Goal: Communication & Community: Answer question/provide support

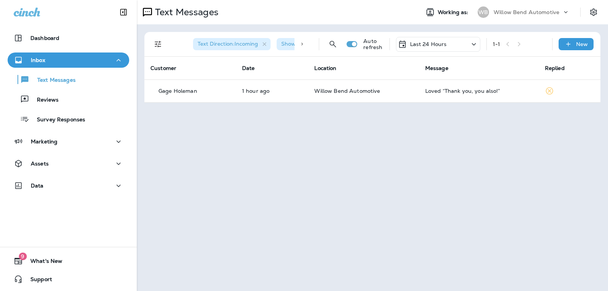
click at [442, 45] on p "Last 24 Hours" at bounding box center [428, 44] width 37 height 6
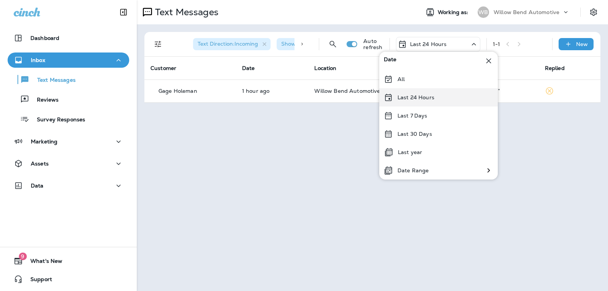
click at [432, 98] on p "Last 24 Hours" at bounding box center [416, 97] width 37 height 6
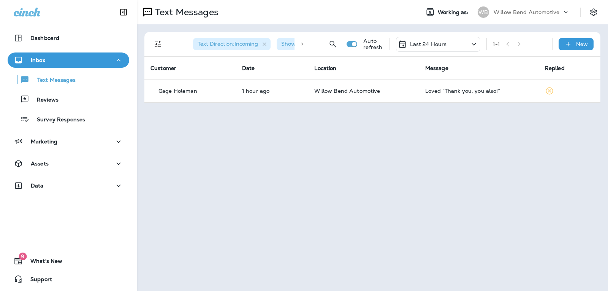
click at [463, 43] on div "Last 24 Hours" at bounding box center [438, 44] width 84 height 15
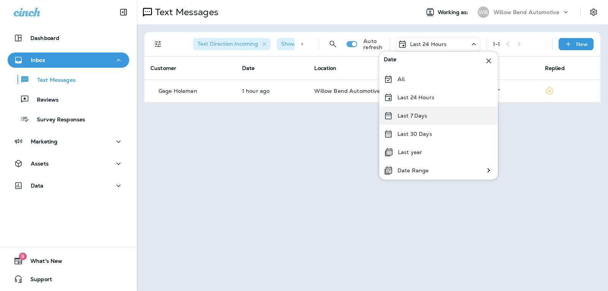
click at [441, 113] on div "Last 7 Days" at bounding box center [438, 115] width 119 height 18
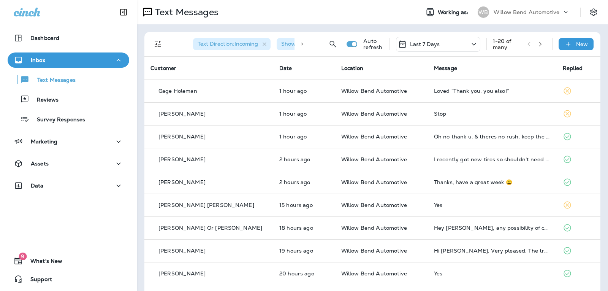
click at [430, 43] on p "Last 7 Days" at bounding box center [425, 44] width 30 height 6
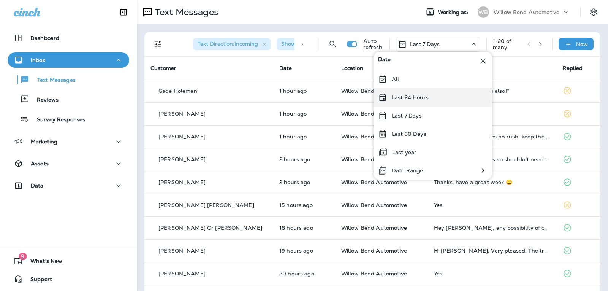
click at [425, 98] on p "Last 24 Hours" at bounding box center [410, 97] width 37 height 6
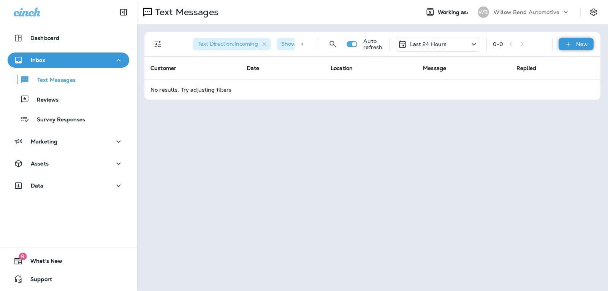
click at [565, 48] on icon at bounding box center [569, 44] width 8 height 8
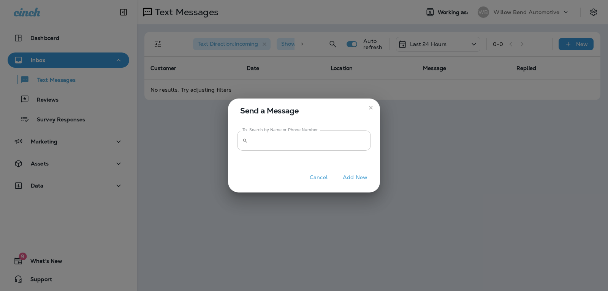
click at [364, 140] on input "To: Search by Name or Phone Number" at bounding box center [311, 140] width 120 height 20
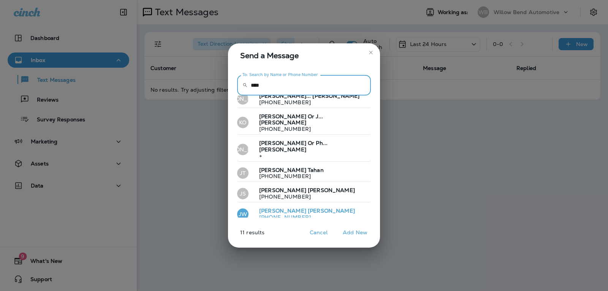
scroll to position [106, 0]
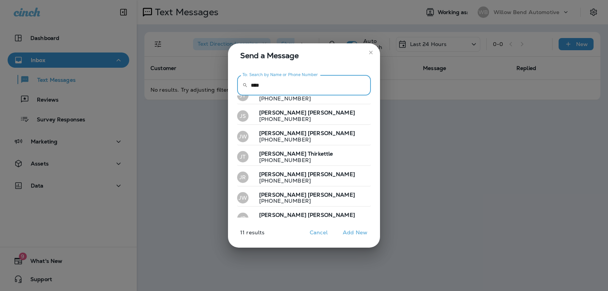
type input "****"
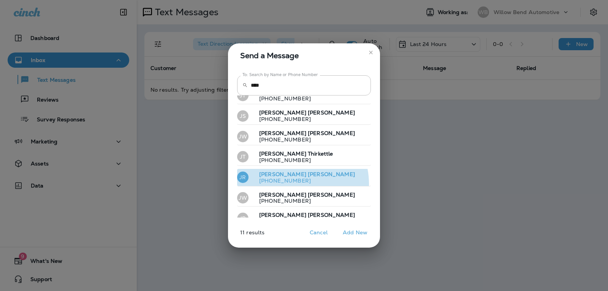
click at [292, 178] on p "[PHONE_NUMBER]" at bounding box center [304, 181] width 102 height 6
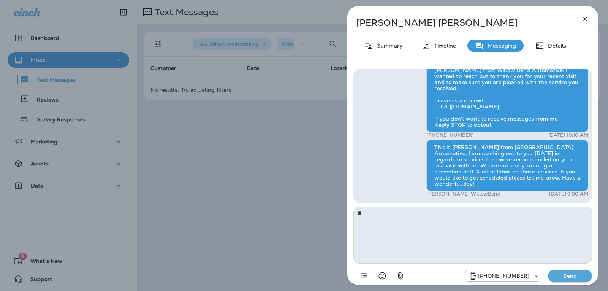
type textarea "*"
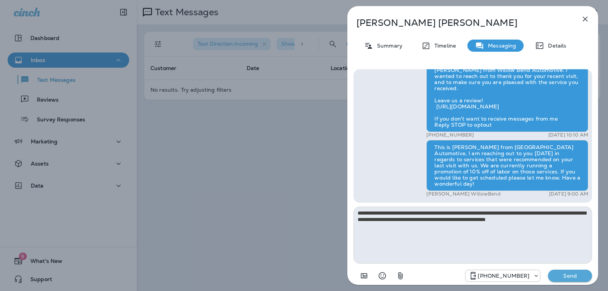
type textarea "**********"
click at [572, 273] on p "Send" at bounding box center [570, 275] width 32 height 7
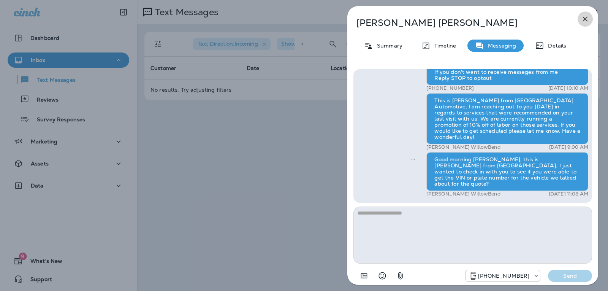
click at [587, 17] on icon "button" at bounding box center [585, 19] width 5 height 5
